Goal: Find specific page/section

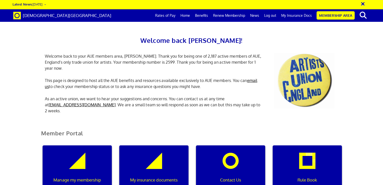
scroll to position [0, 2]
click at [152, 145] on div "My insurance documents" at bounding box center [153, 169] width 69 height 48
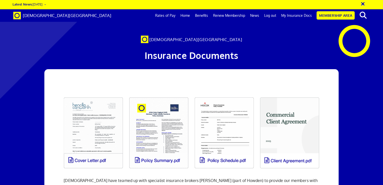
scroll to position [0, 4]
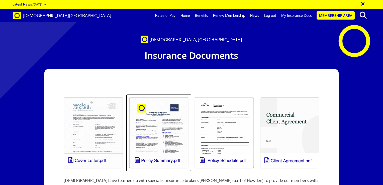
click at [176, 143] on link at bounding box center [158, 132] width 65 height 77
